Goal: Find specific page/section: Find specific page/section

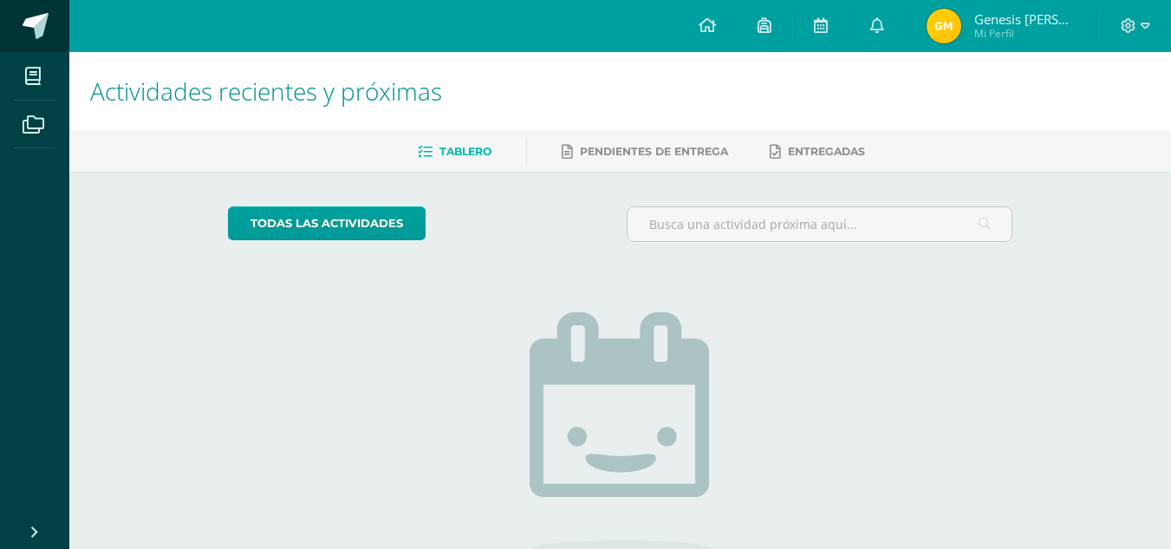
click at [47, 45] on link at bounding box center [34, 26] width 69 height 52
click at [33, 120] on icon at bounding box center [34, 124] width 22 height 17
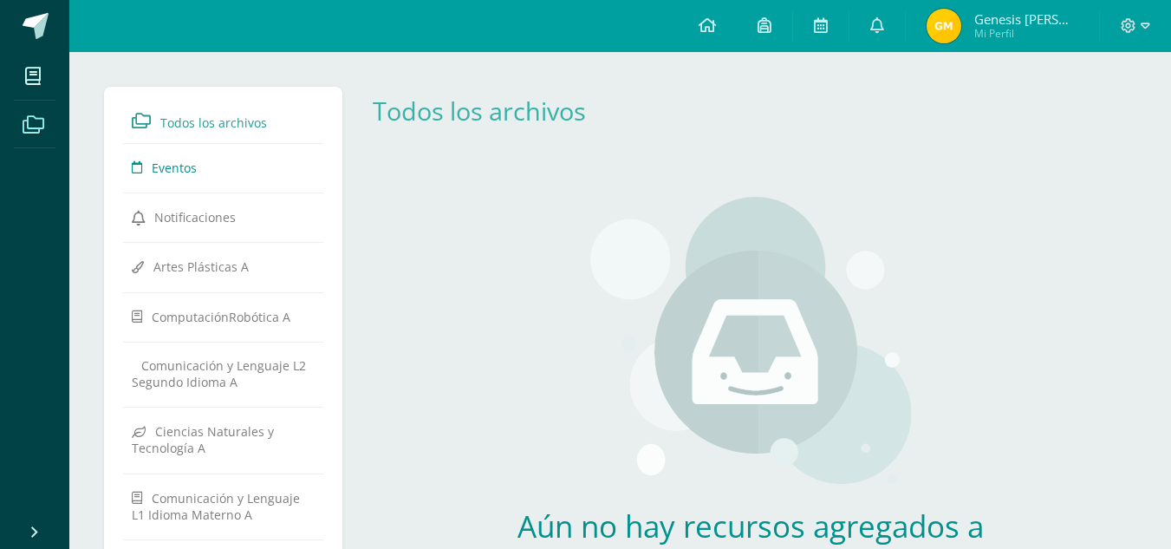
click at [141, 166] on icon at bounding box center [137, 168] width 10 height 16
click at [23, 14] on span at bounding box center [36, 26] width 26 height 26
